Goal: Task Accomplishment & Management: Use online tool/utility

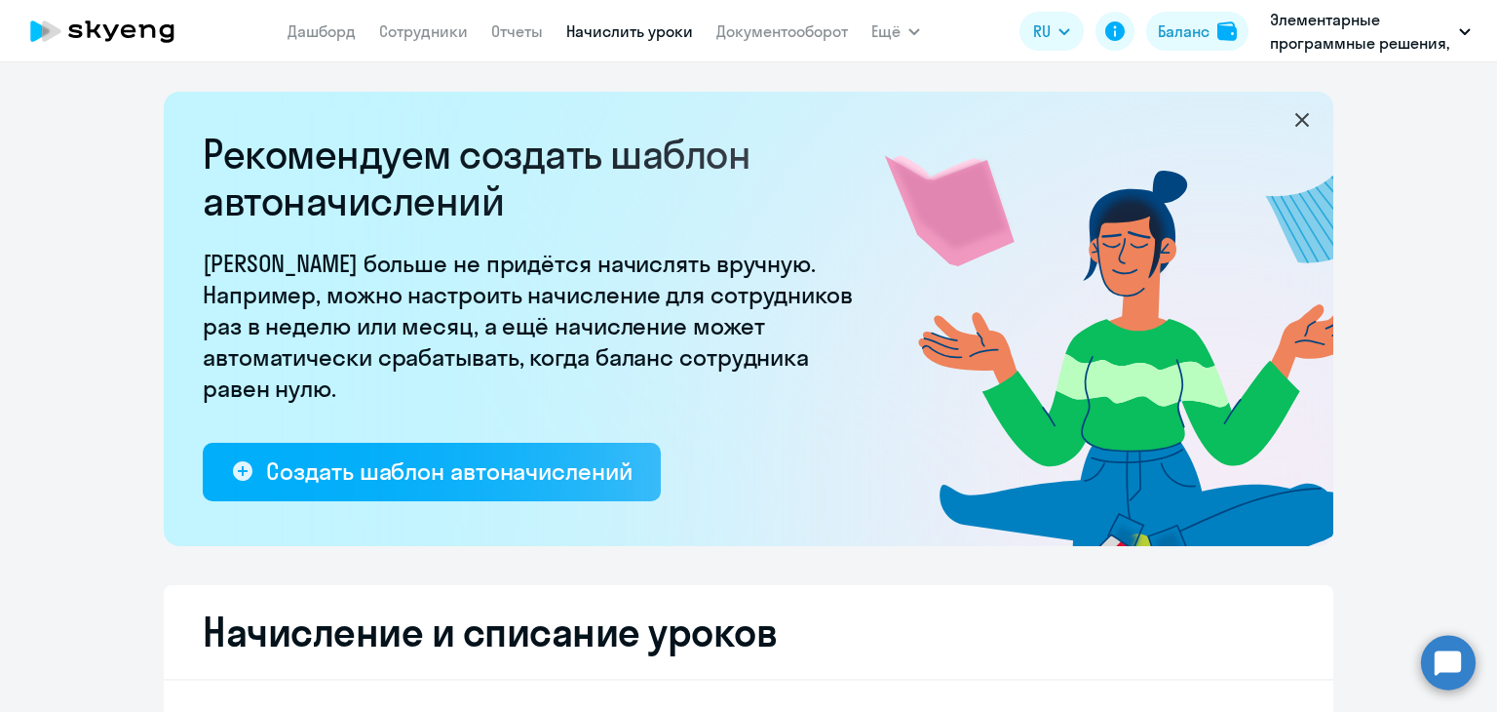
select select "10"
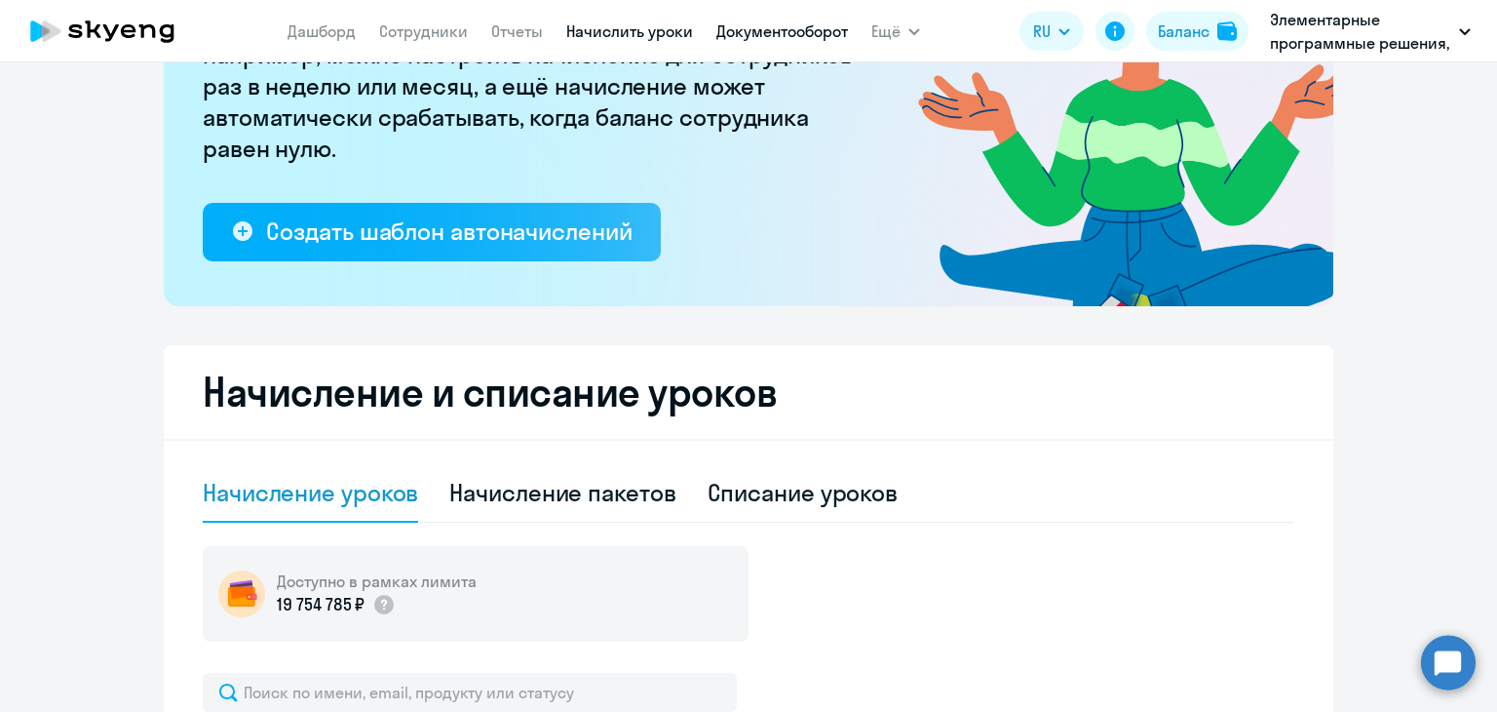
click at [750, 26] on link "Документооборот" at bounding box center [782, 30] width 132 height 19
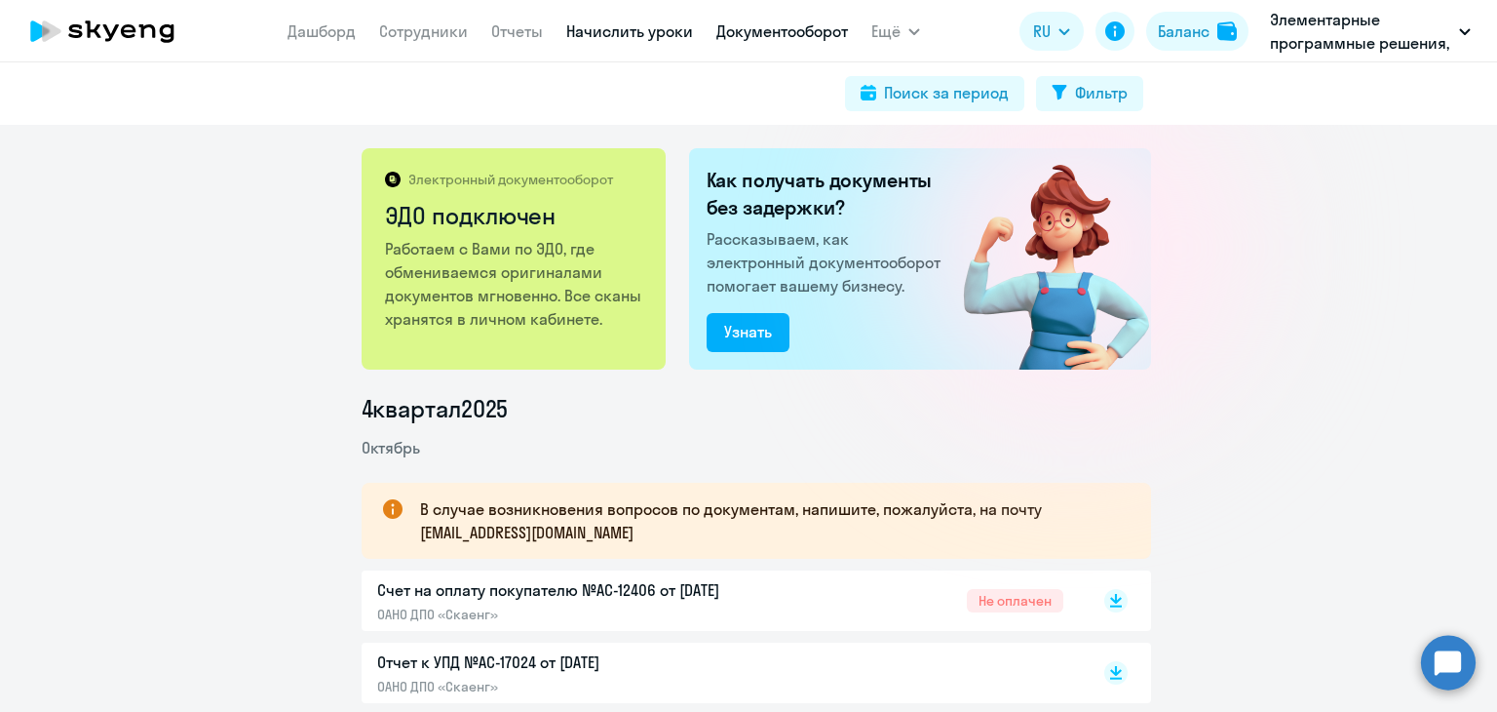
click at [597, 40] on link "Начислить уроки" at bounding box center [629, 30] width 127 height 19
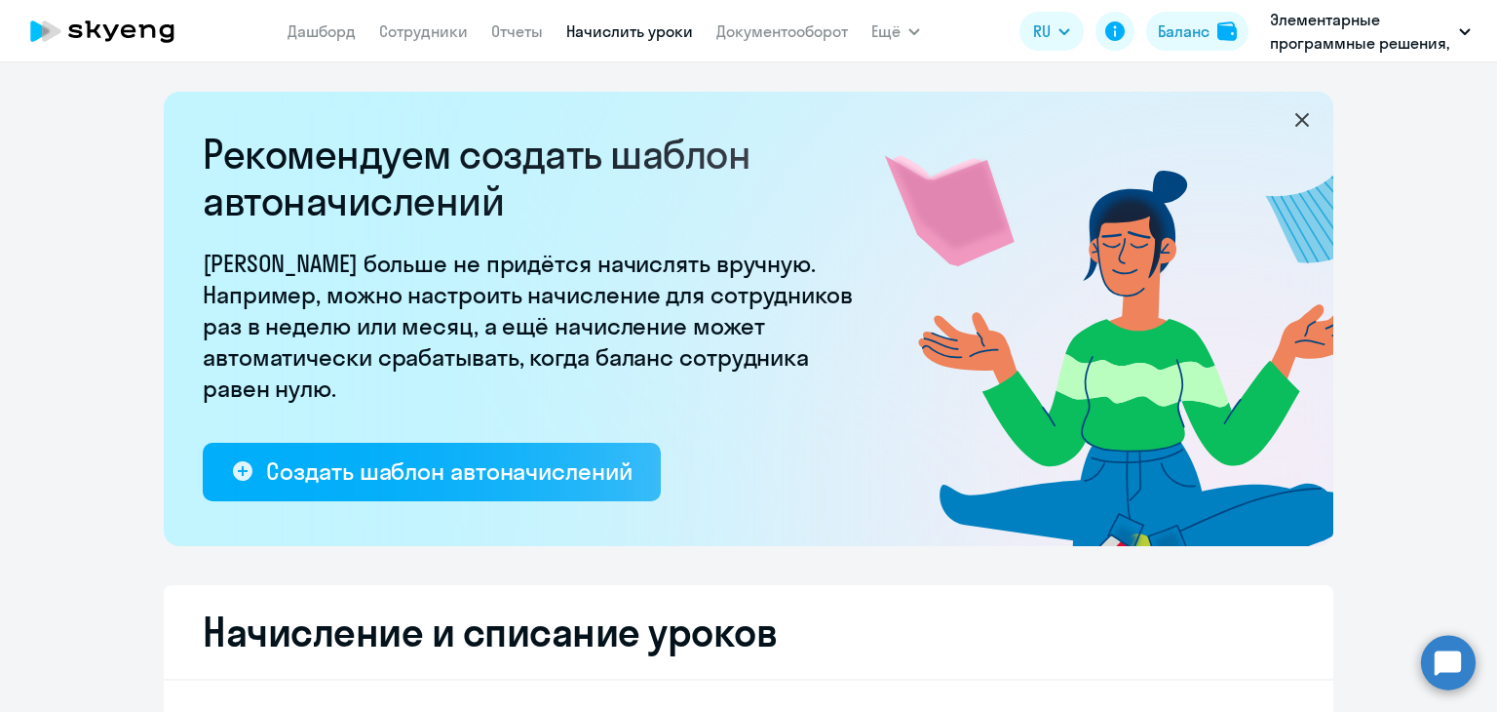
select select "10"
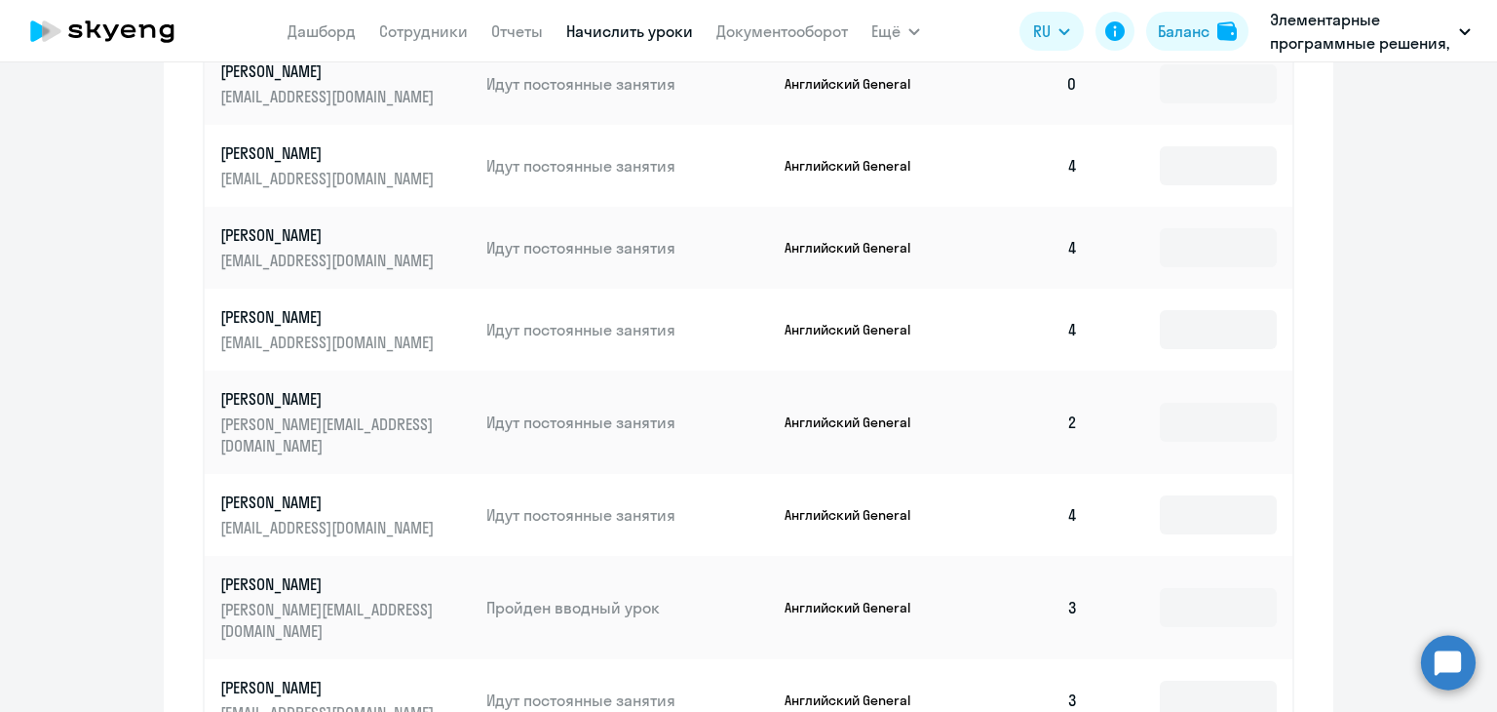
scroll to position [1072, 0]
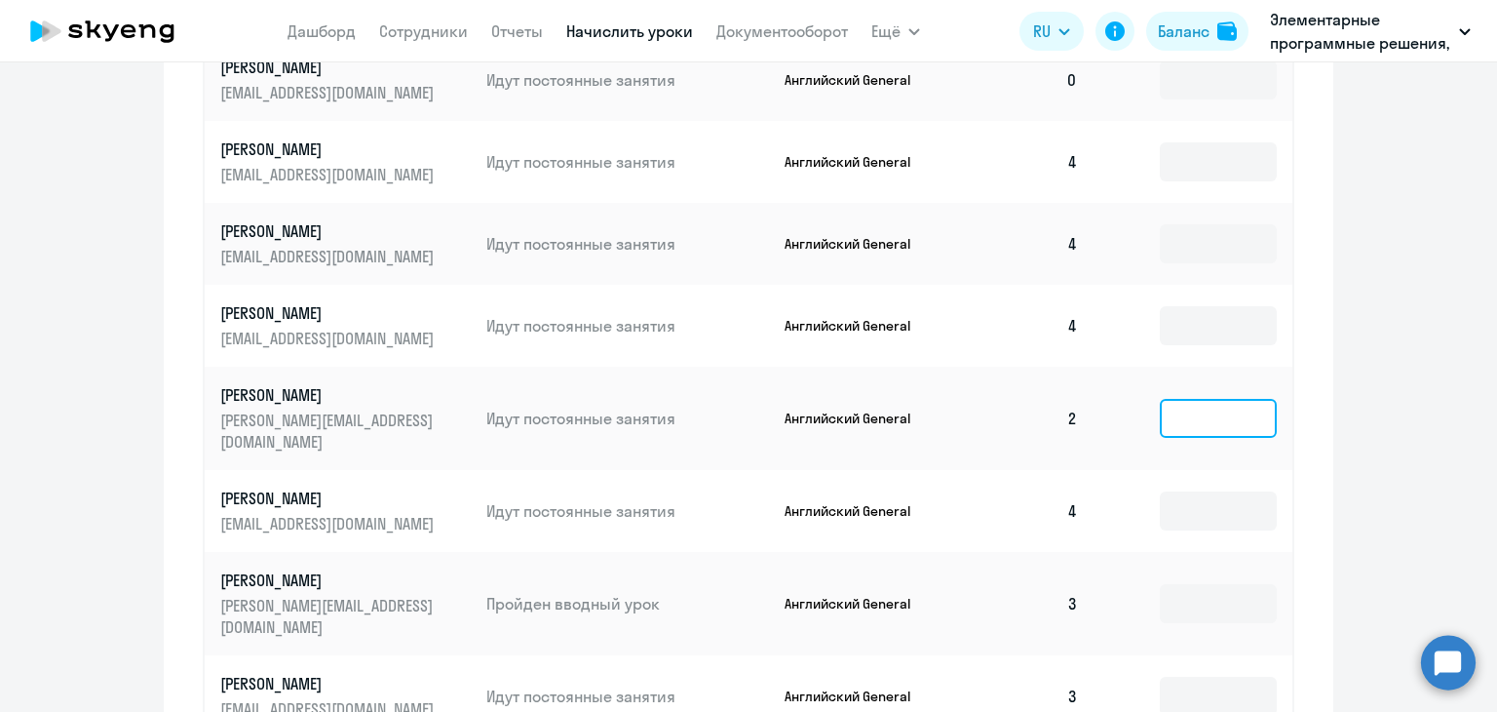
click at [1160, 405] on input at bounding box center [1218, 418] width 117 height 39
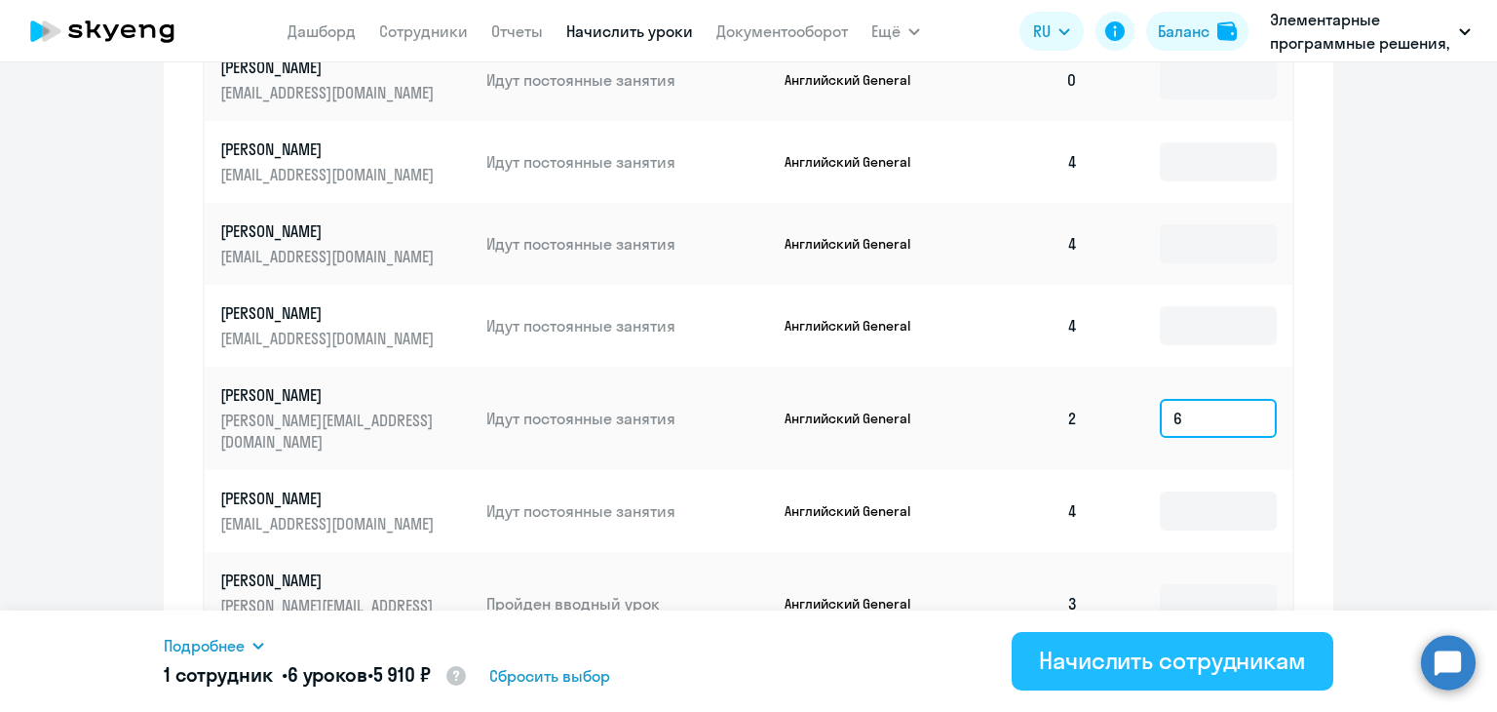
type input "6"
click at [1142, 673] on div "Начислить сотрудникам" at bounding box center [1172, 659] width 267 height 31
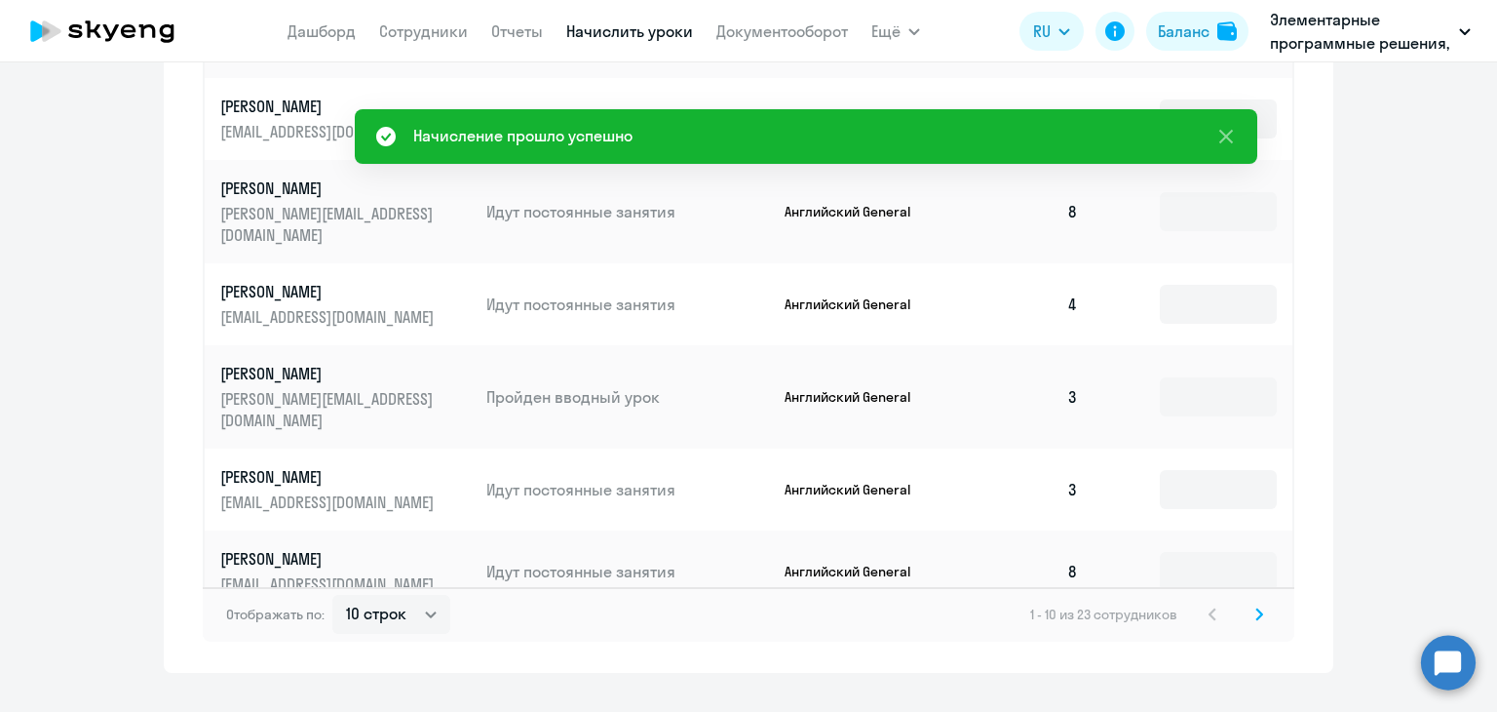
scroll to position [1300, 0]
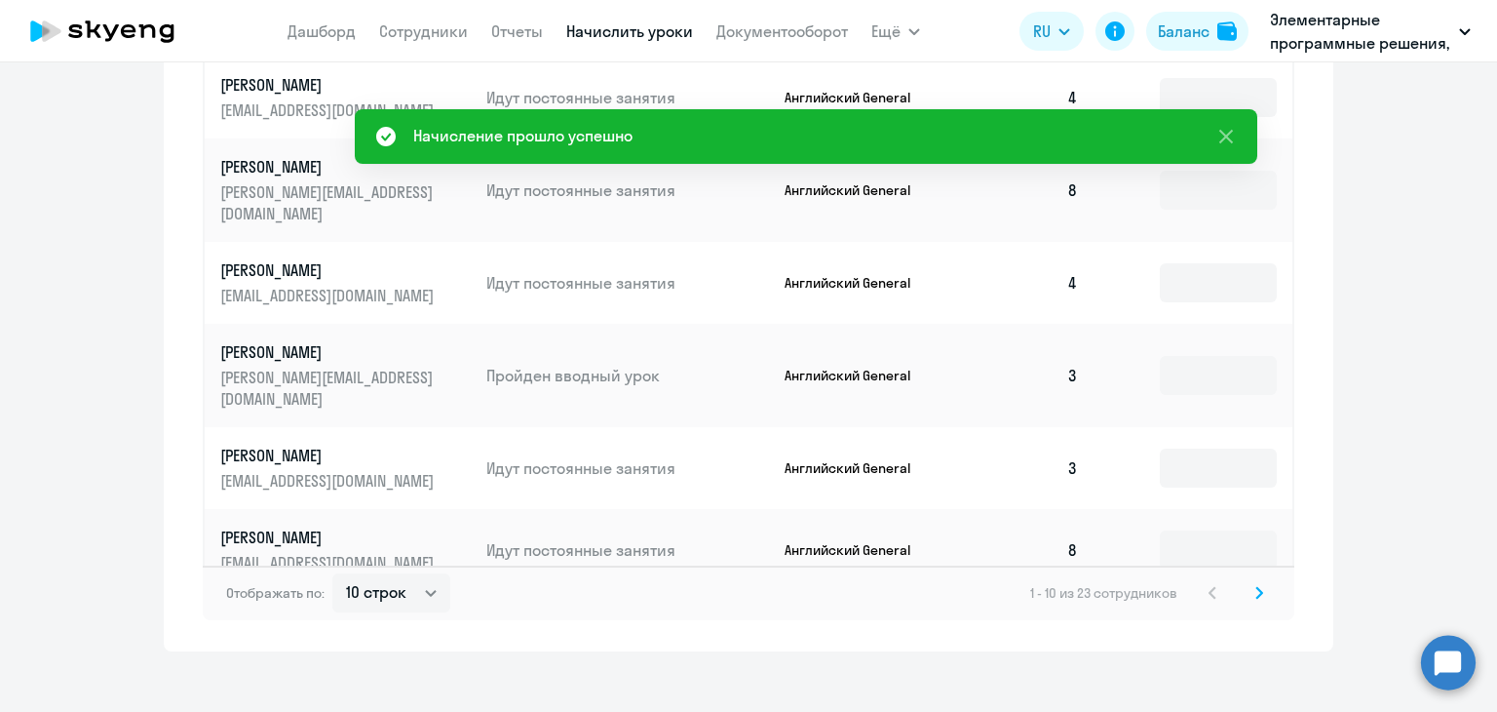
click at [1248, 582] on svg-icon at bounding box center [1259, 592] width 23 height 23
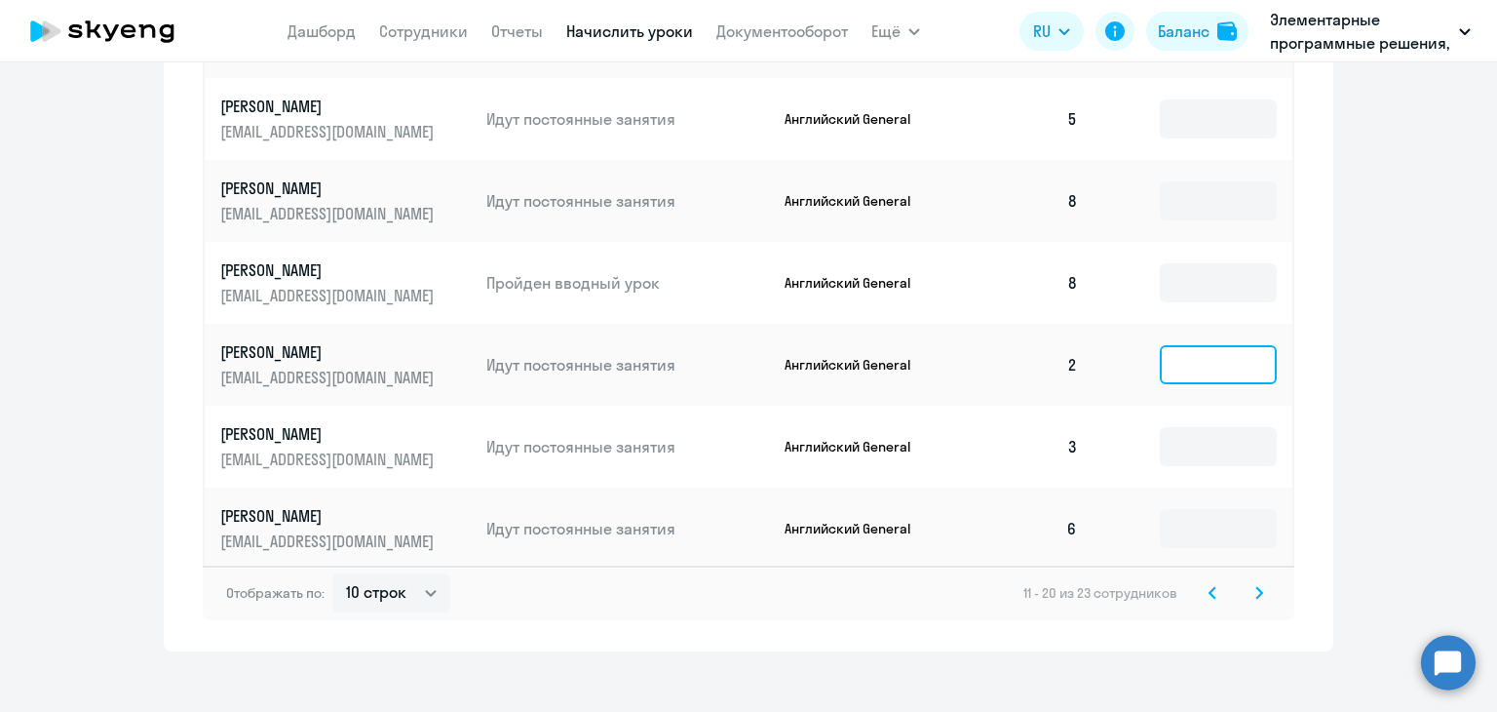
click at [1206, 345] on input at bounding box center [1218, 364] width 117 height 39
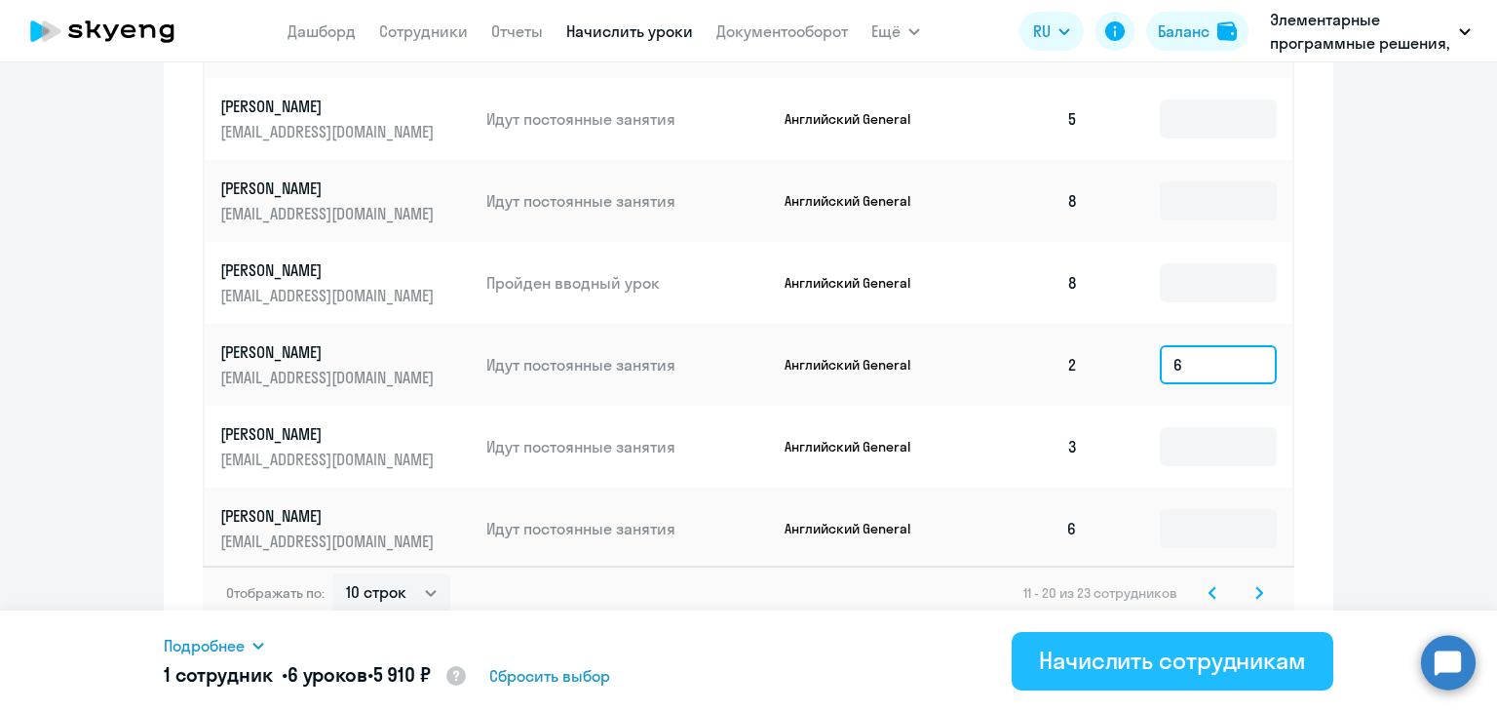
type input "6"
click at [1092, 645] on div "Начислить сотрудникам" at bounding box center [1172, 659] width 267 height 31
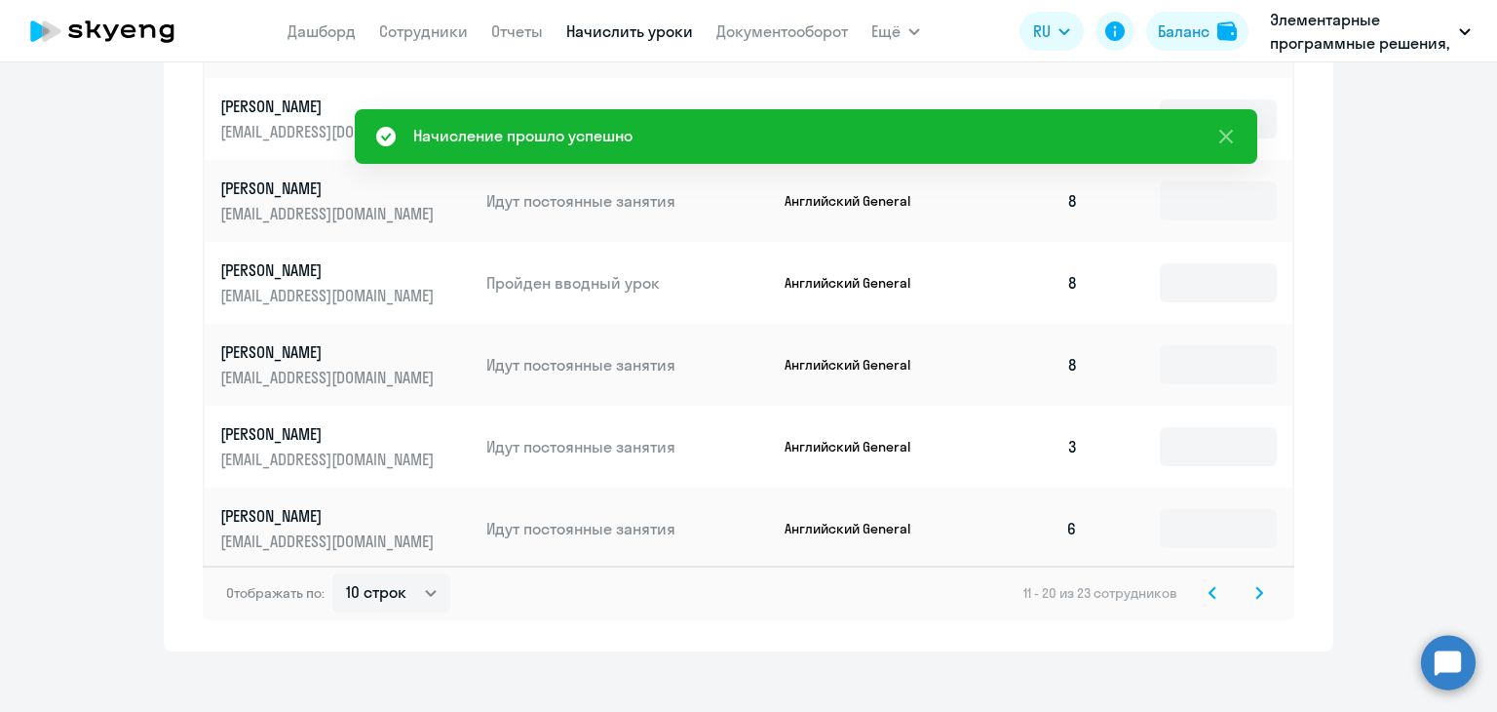
click at [1256, 587] on icon at bounding box center [1259, 592] width 6 height 11
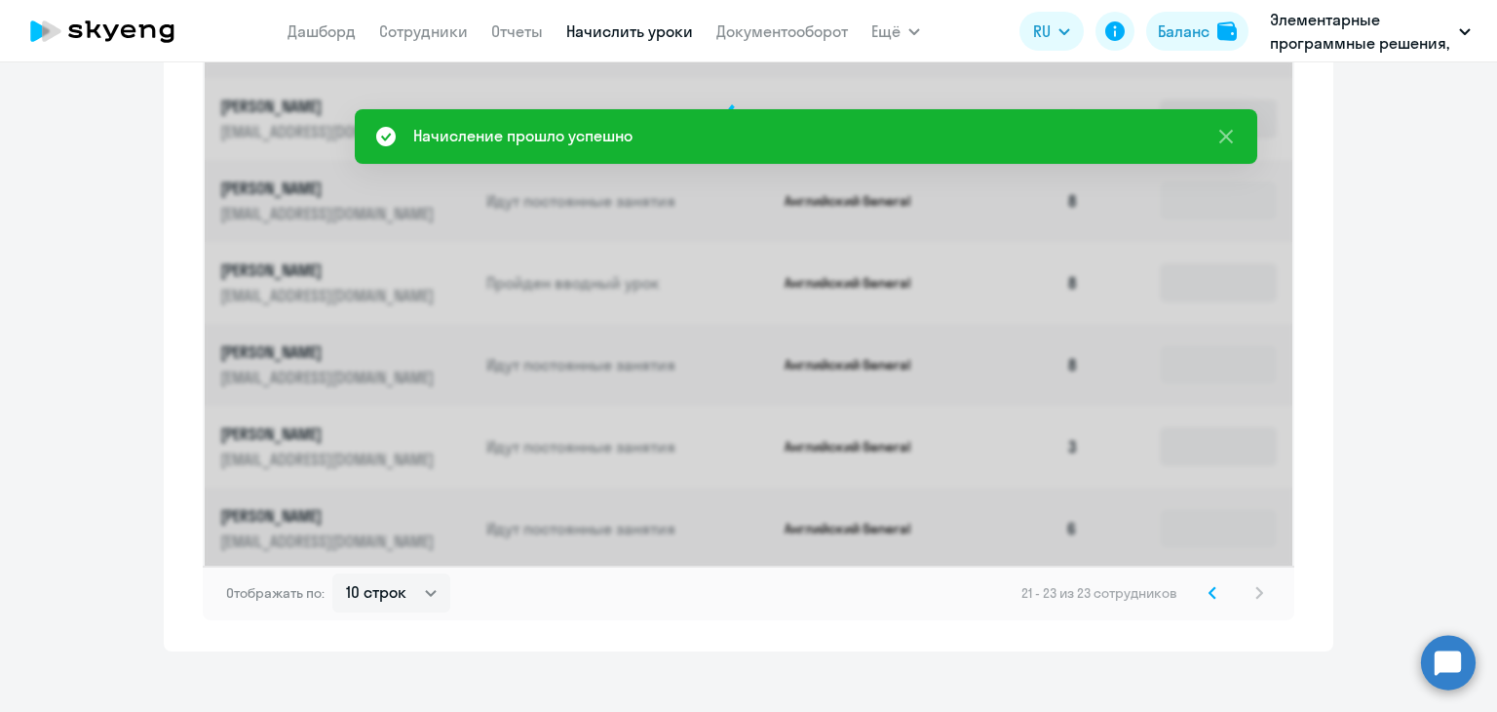
scroll to position [727, 0]
